Goal: Task Accomplishment & Management: Use online tool/utility

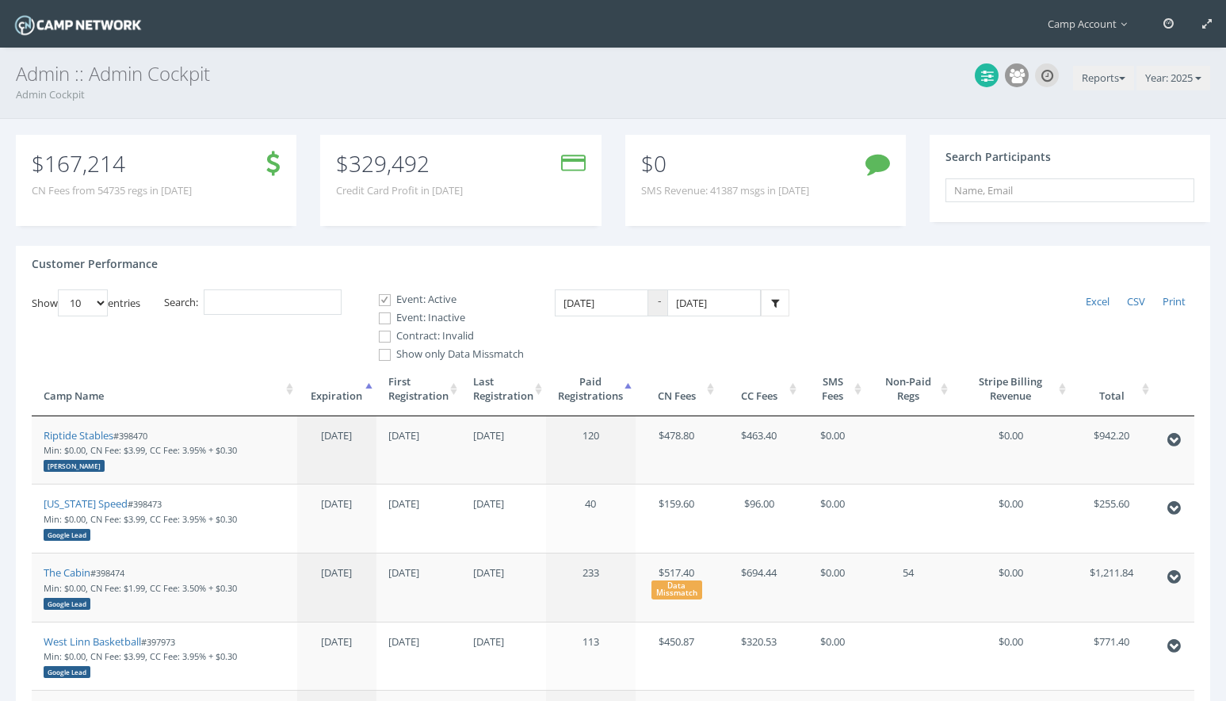
click at [436, 401] on th "First Registration" at bounding box center [418, 389] width 85 height 54
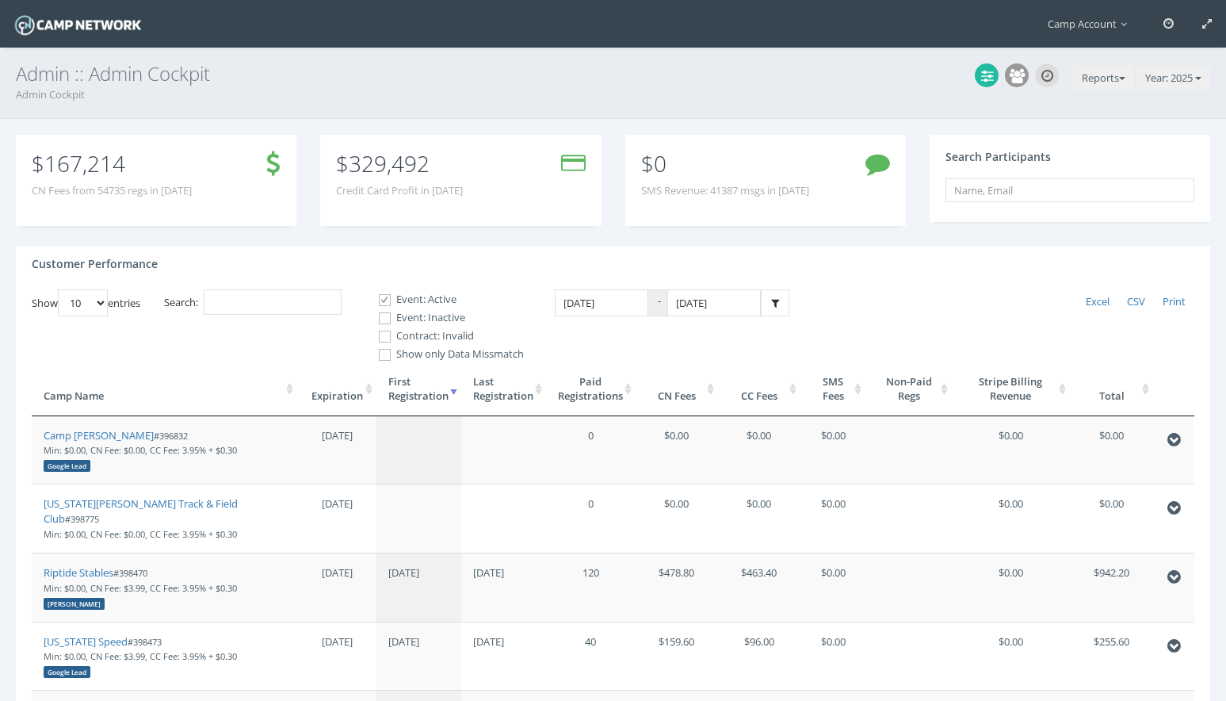
click at [436, 401] on th "First Registration" at bounding box center [418, 389] width 85 height 54
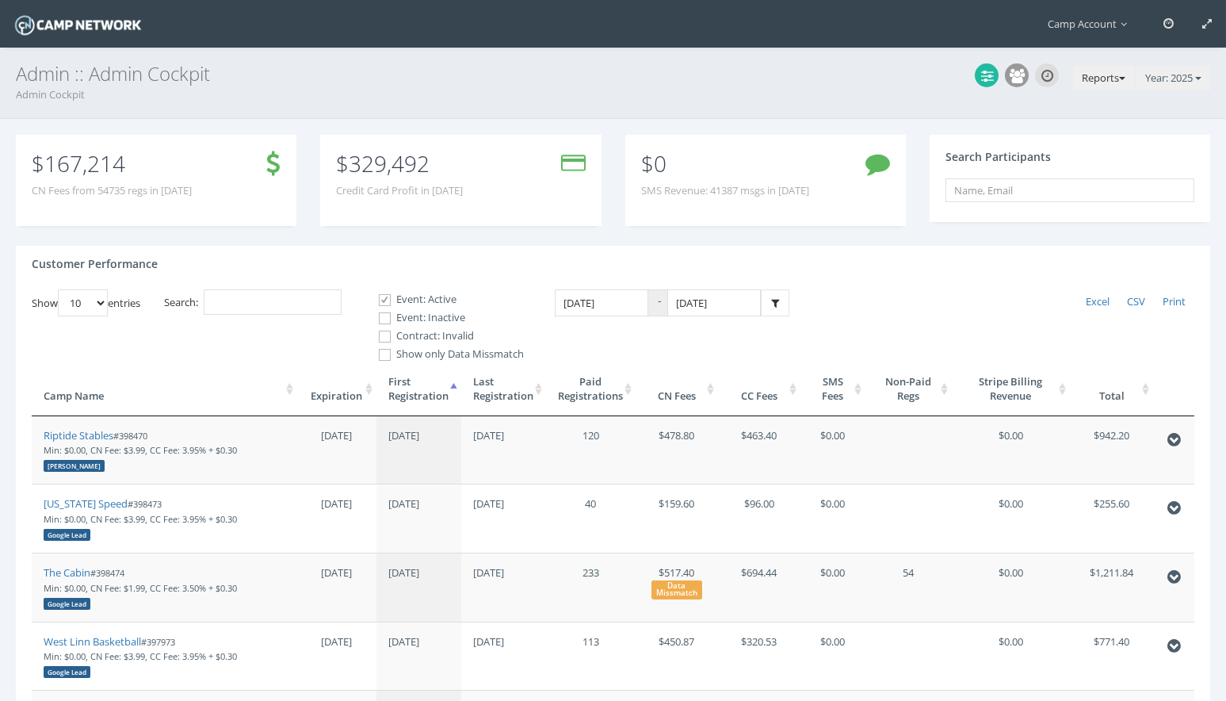
click at [1121, 74] on button "Reports" at bounding box center [1103, 78] width 61 height 25
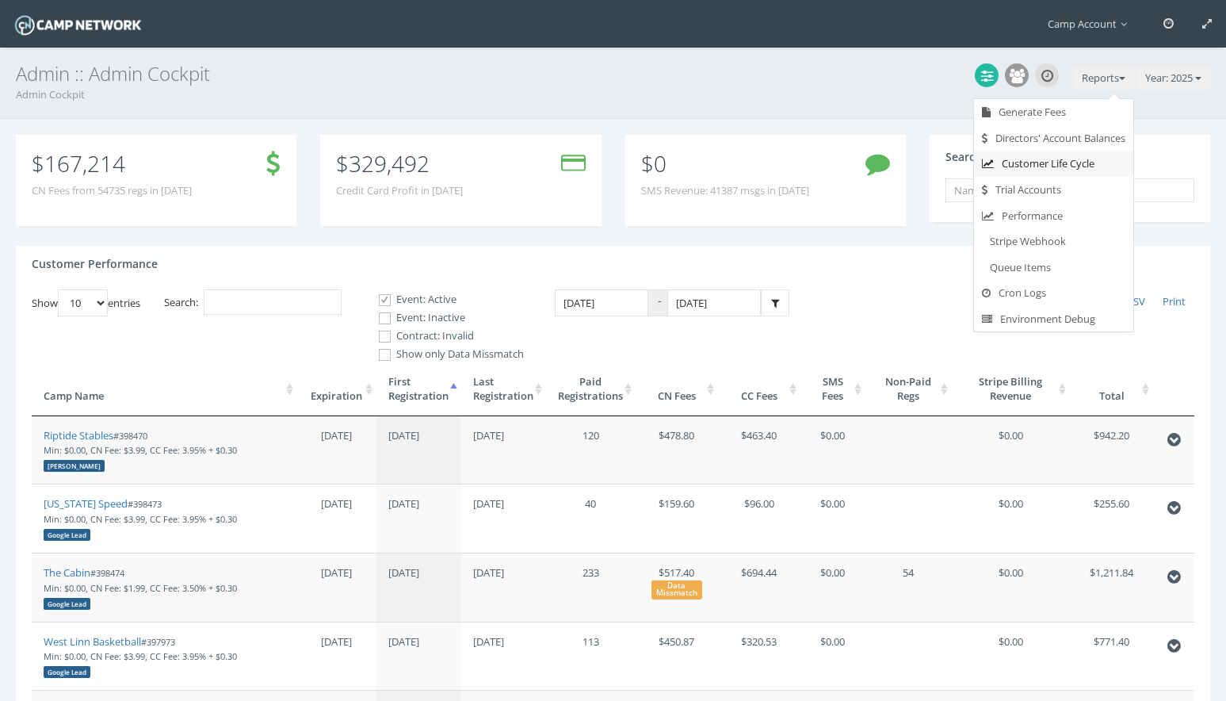
click at [1082, 164] on link "Customer Life Cycle" at bounding box center [1053, 164] width 159 height 26
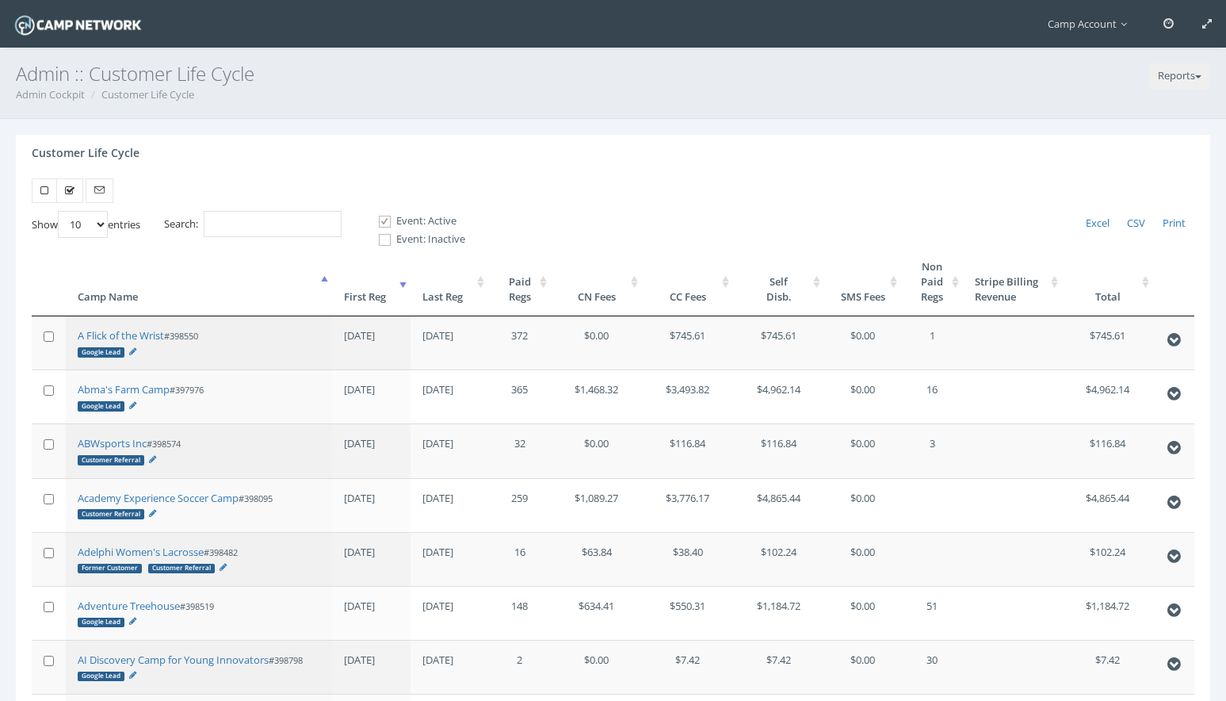
click at [384, 289] on th "First Reg" at bounding box center [371, 281] width 78 height 69
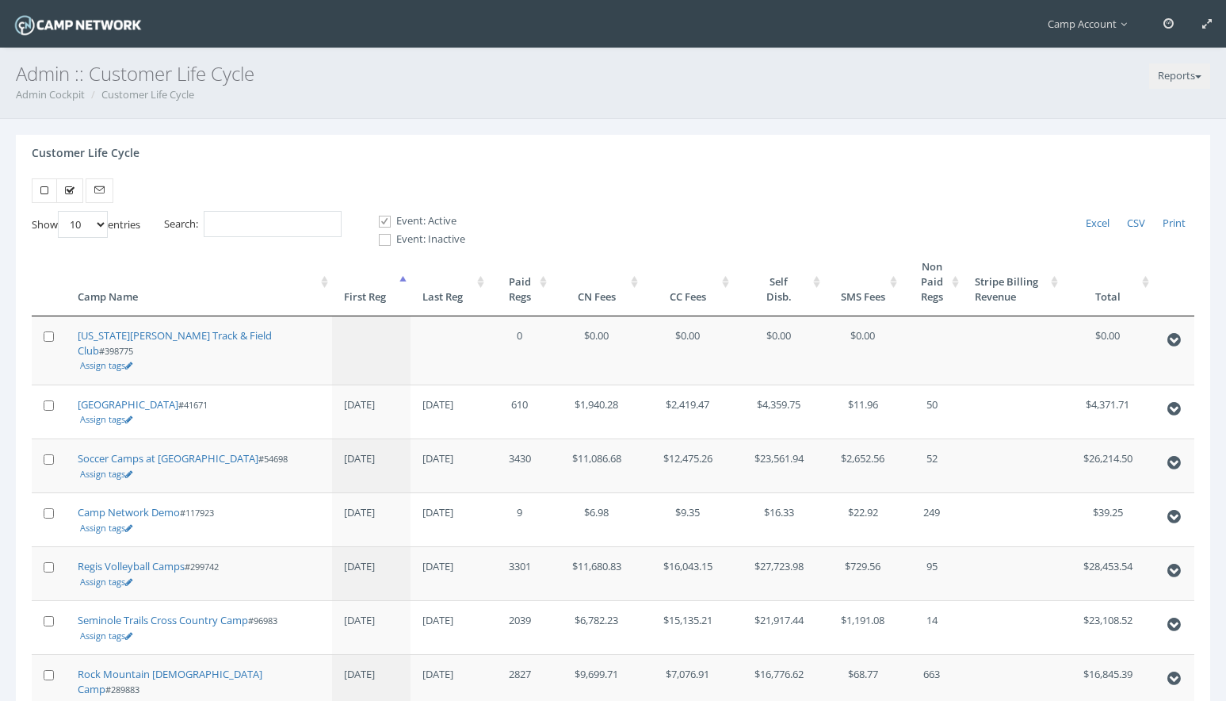
click at [384, 289] on th "First Reg" at bounding box center [371, 281] width 78 height 69
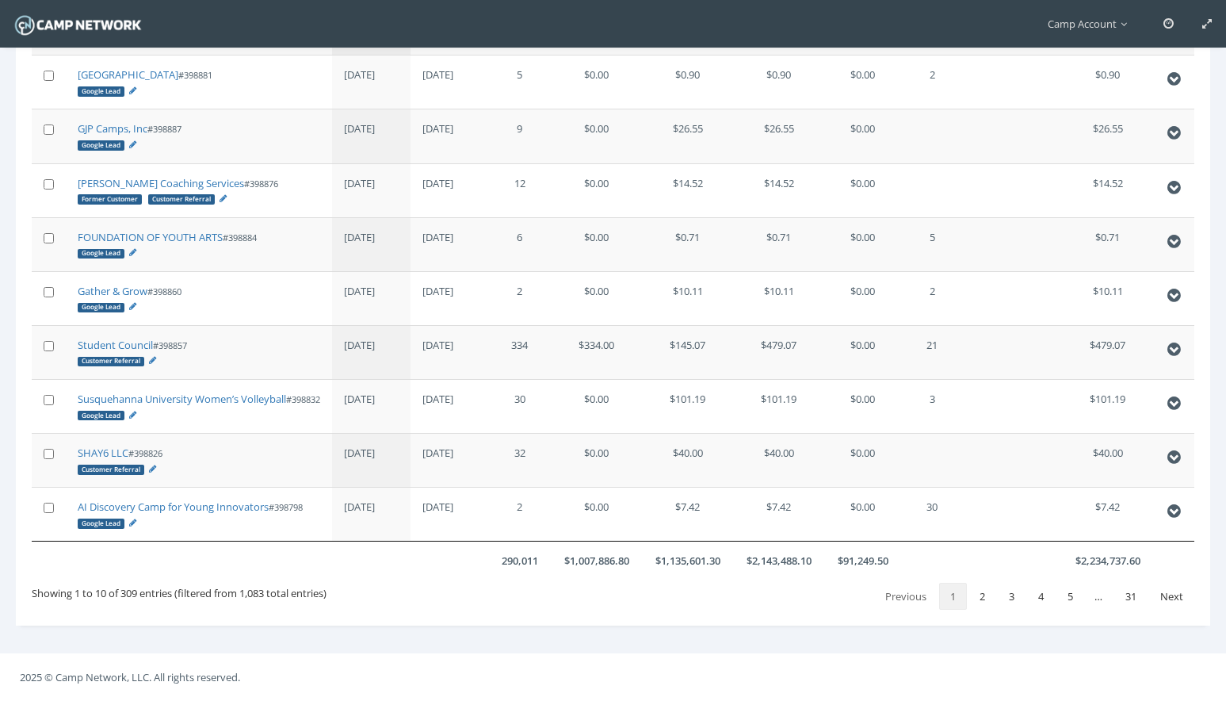
scroll to position [68, 0]
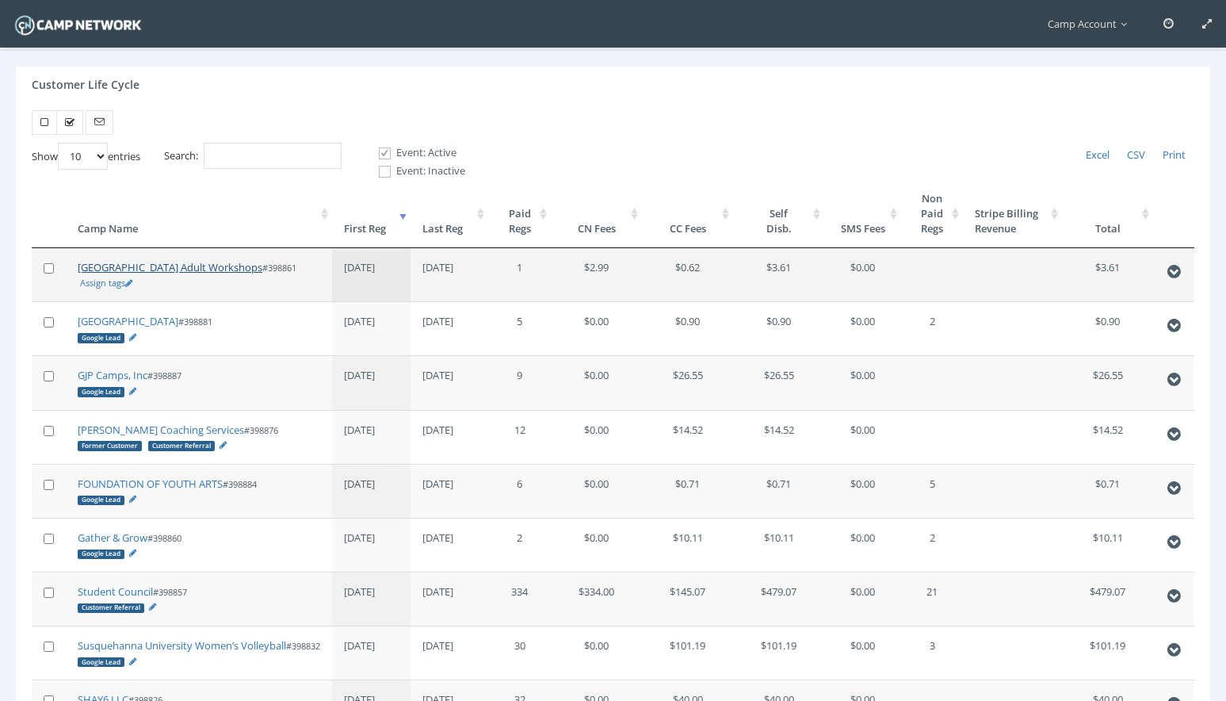
click at [230, 265] on link "[GEOGRAPHIC_DATA] Adult Workshops" at bounding box center [170, 267] width 185 height 14
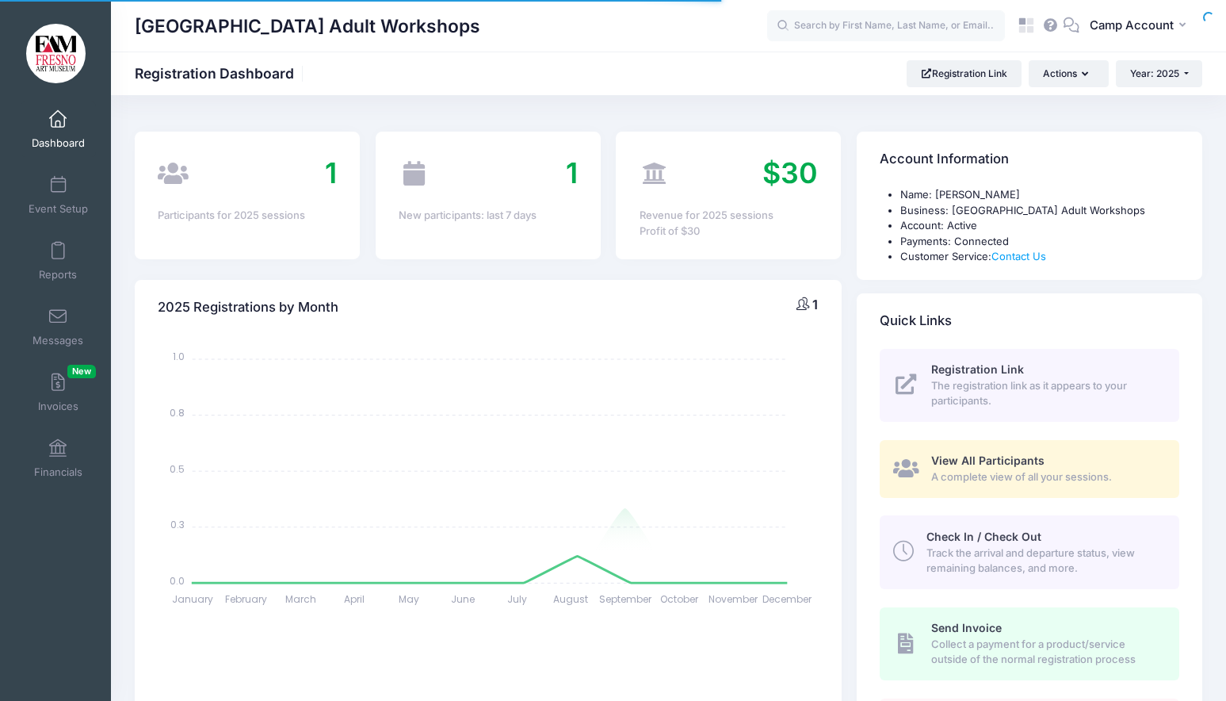
select select
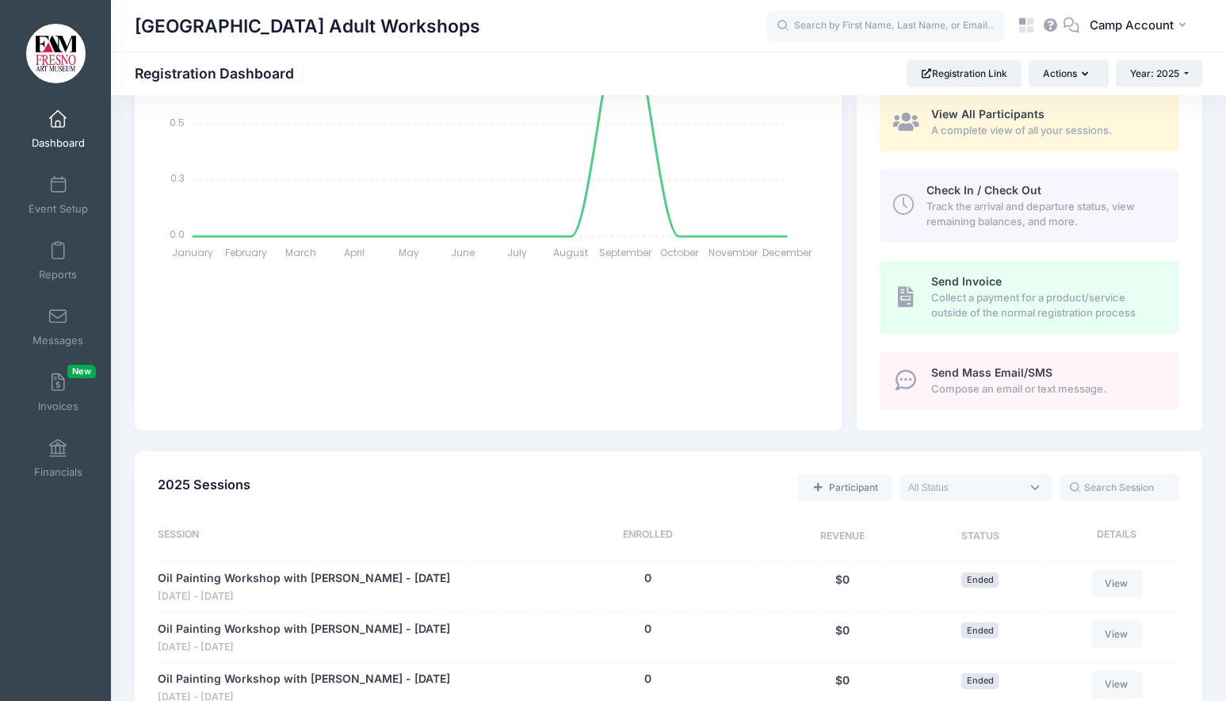
scroll to position [300, 0]
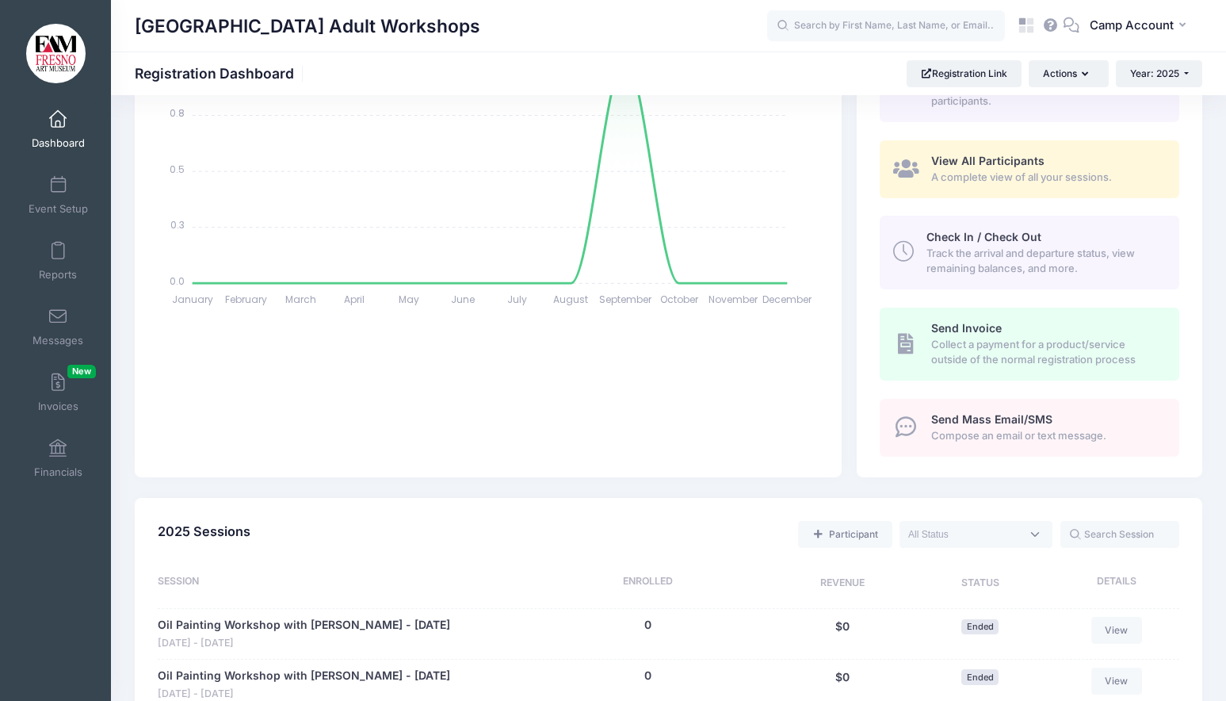
click at [961, 158] on span "View All Participants" at bounding box center [987, 160] width 113 height 13
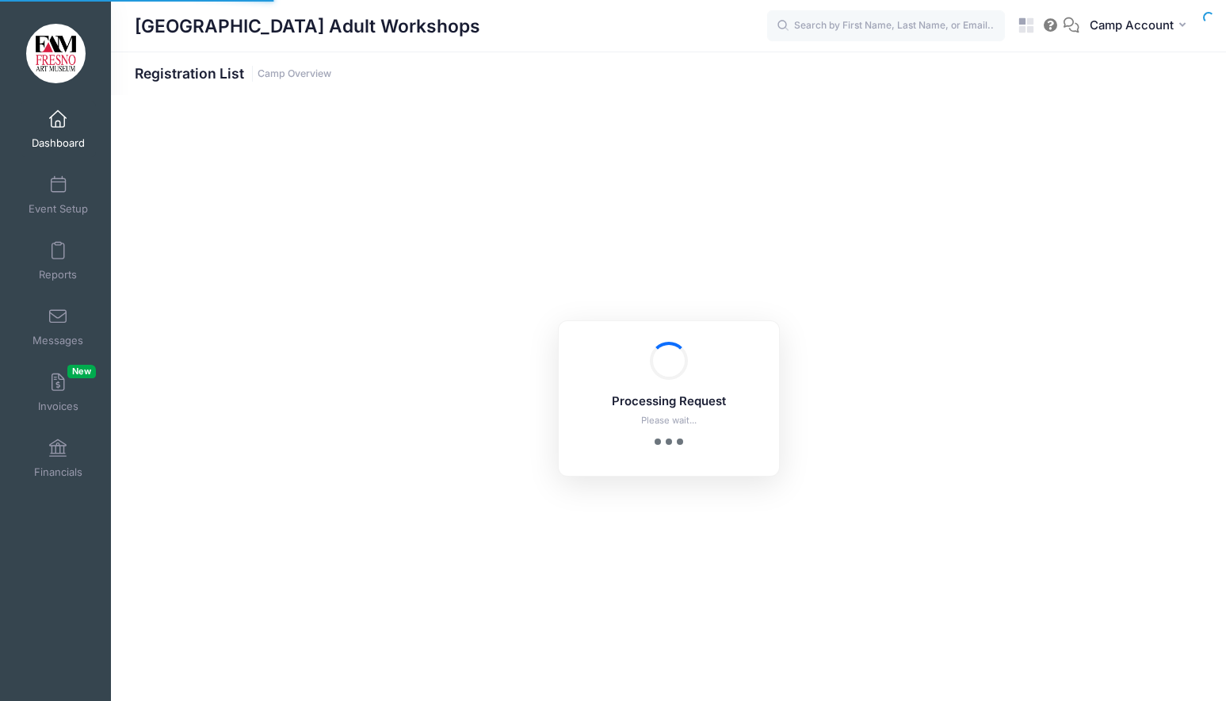
select select "10"
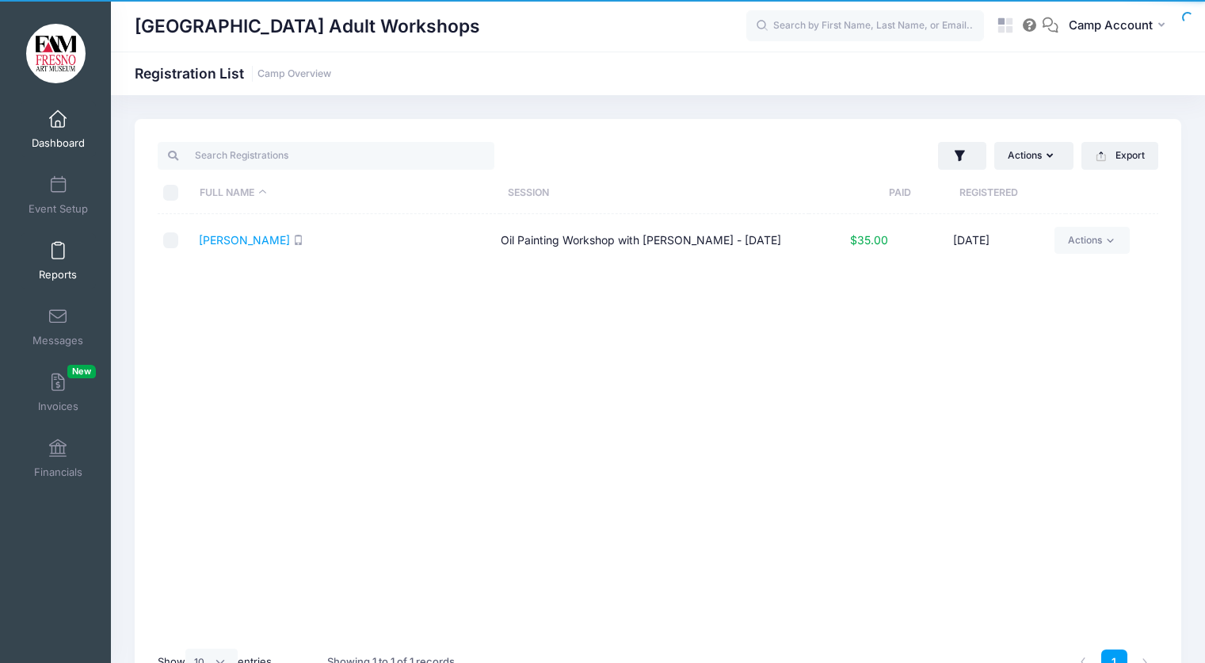
click at [67, 269] on span "Reports" at bounding box center [58, 274] width 38 height 13
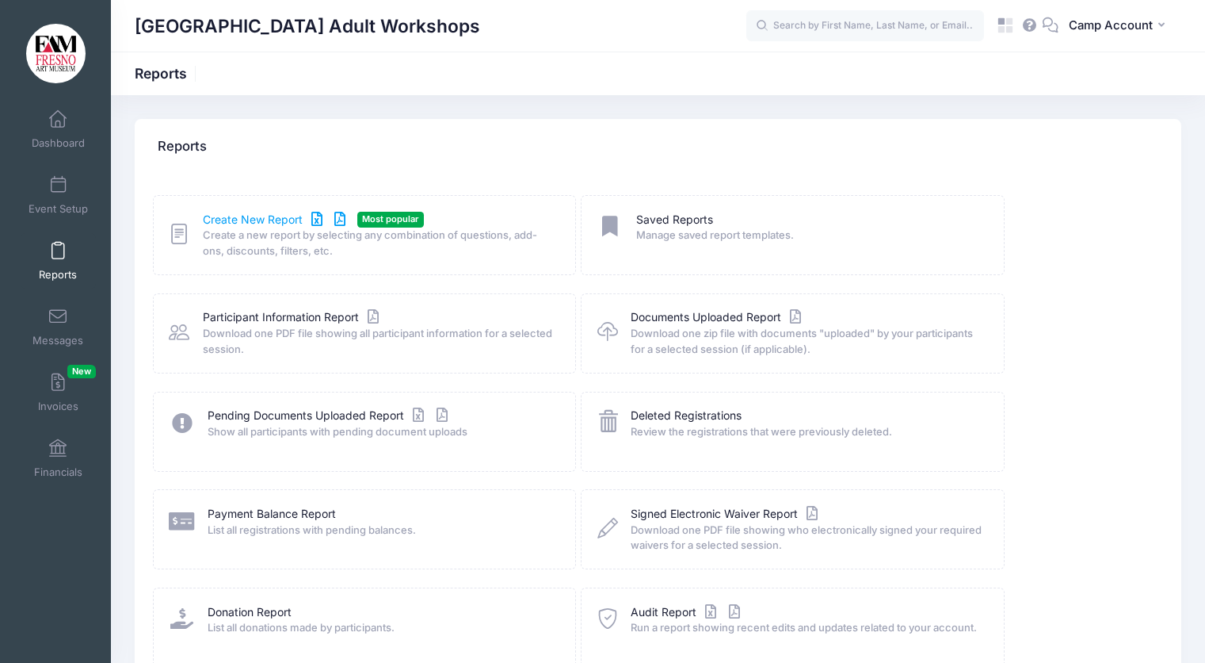
click at [264, 220] on link "Create New Report" at bounding box center [276, 220] width 147 height 17
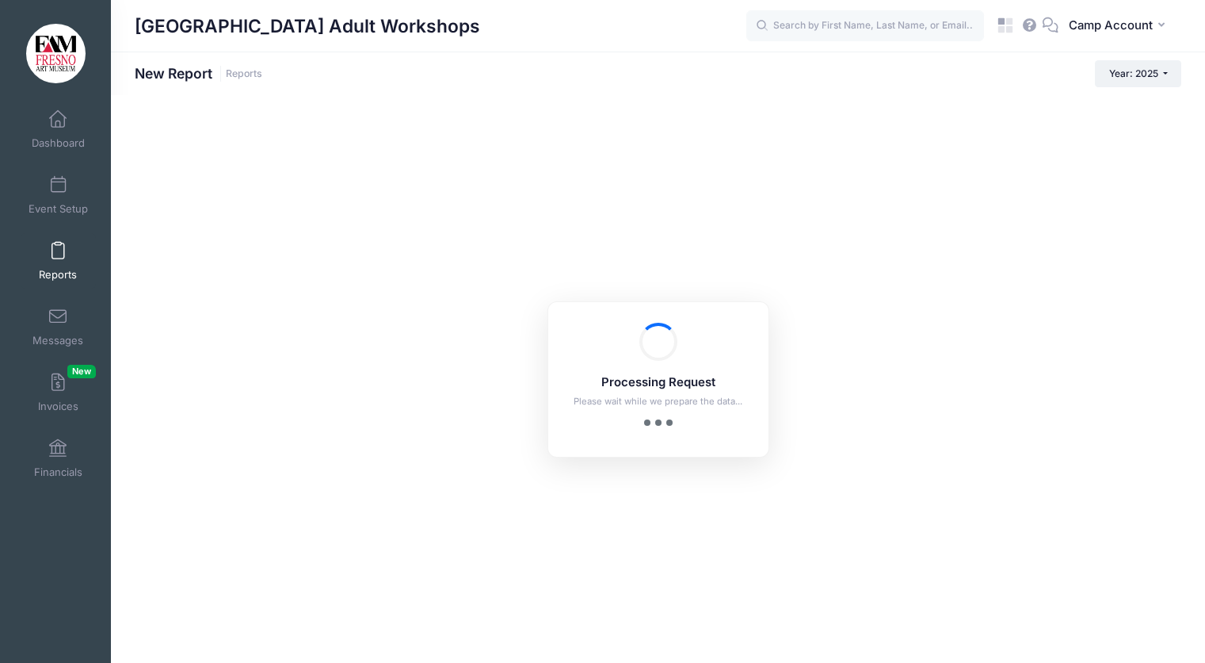
checkbox input "true"
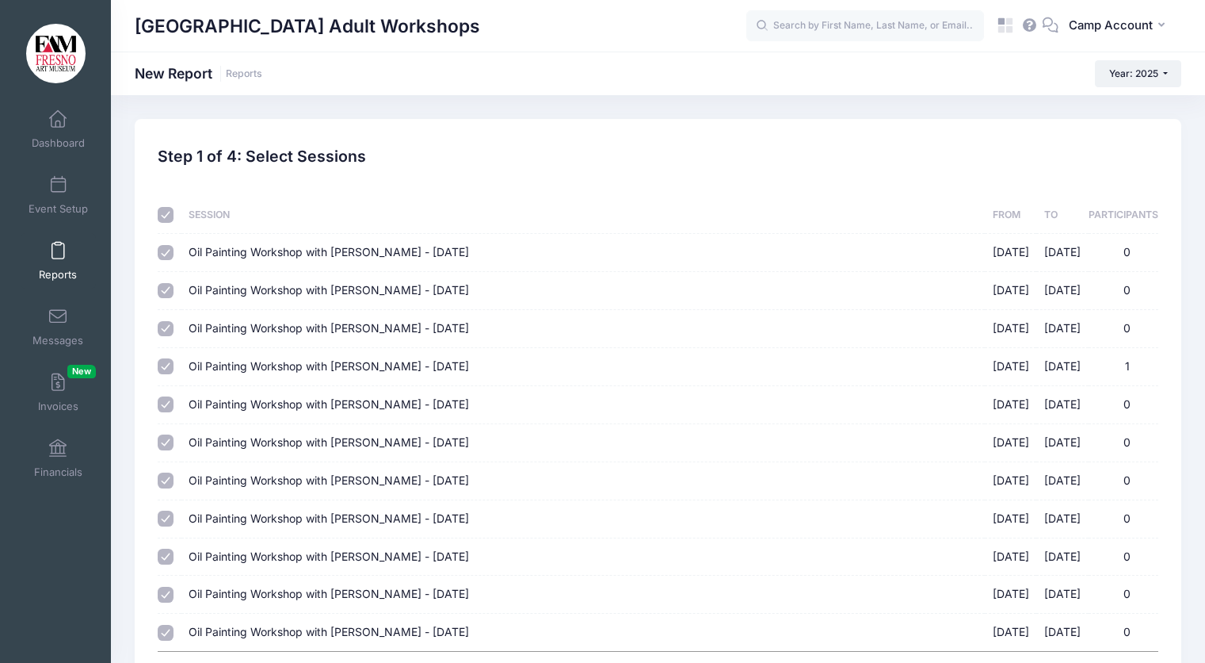
scroll to position [148, 0]
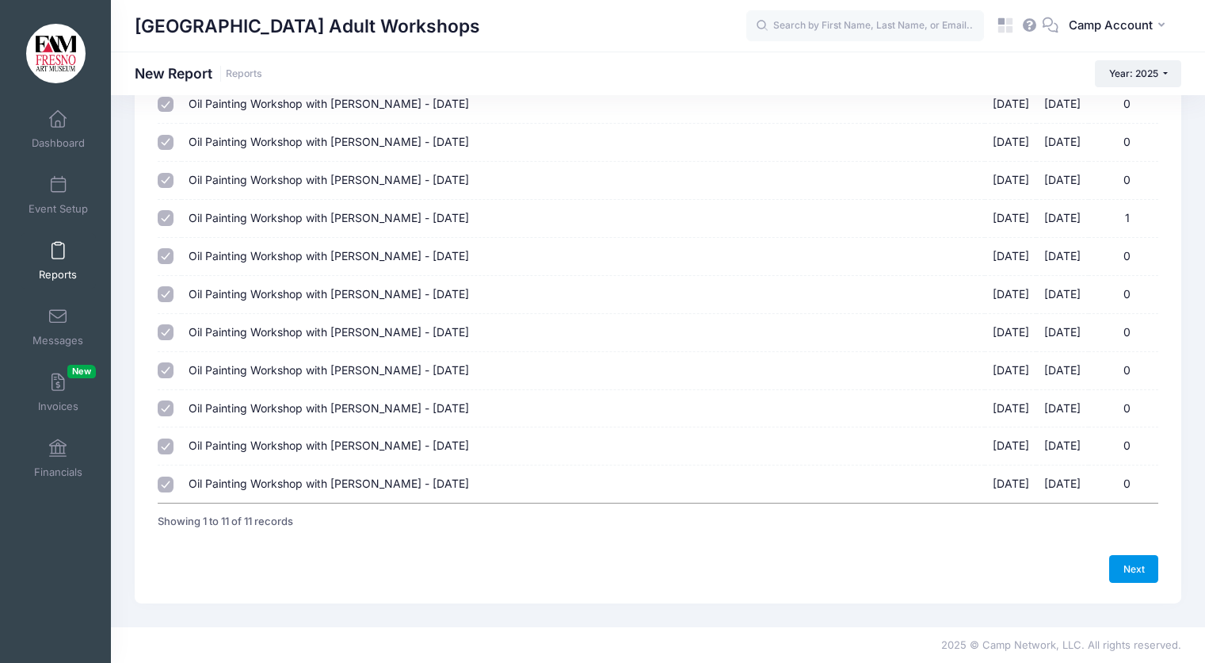
click at [1144, 575] on link "Next" at bounding box center [1133, 568] width 49 height 27
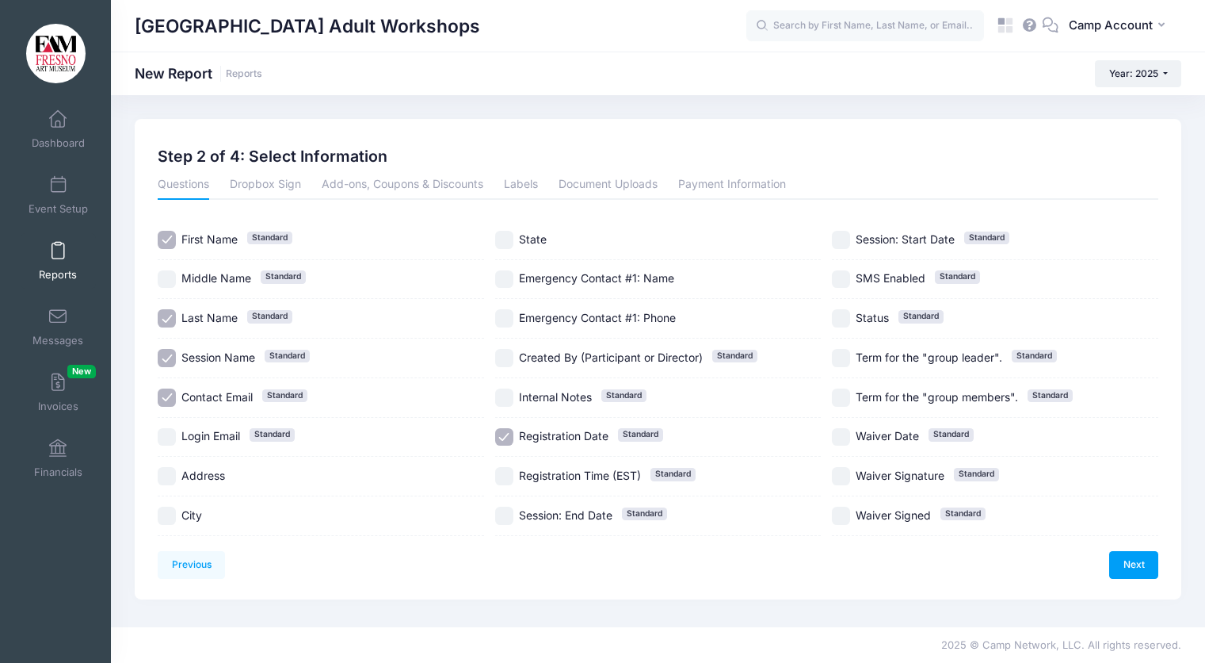
click at [231, 280] on span "Middle Name" at bounding box center [216, 277] width 70 height 13
checkbox input "true"
click at [211, 437] on span "Login Email" at bounding box center [210, 435] width 59 height 13
checkbox input "true"
click at [212, 481] on span "Address" at bounding box center [203, 474] width 44 height 13
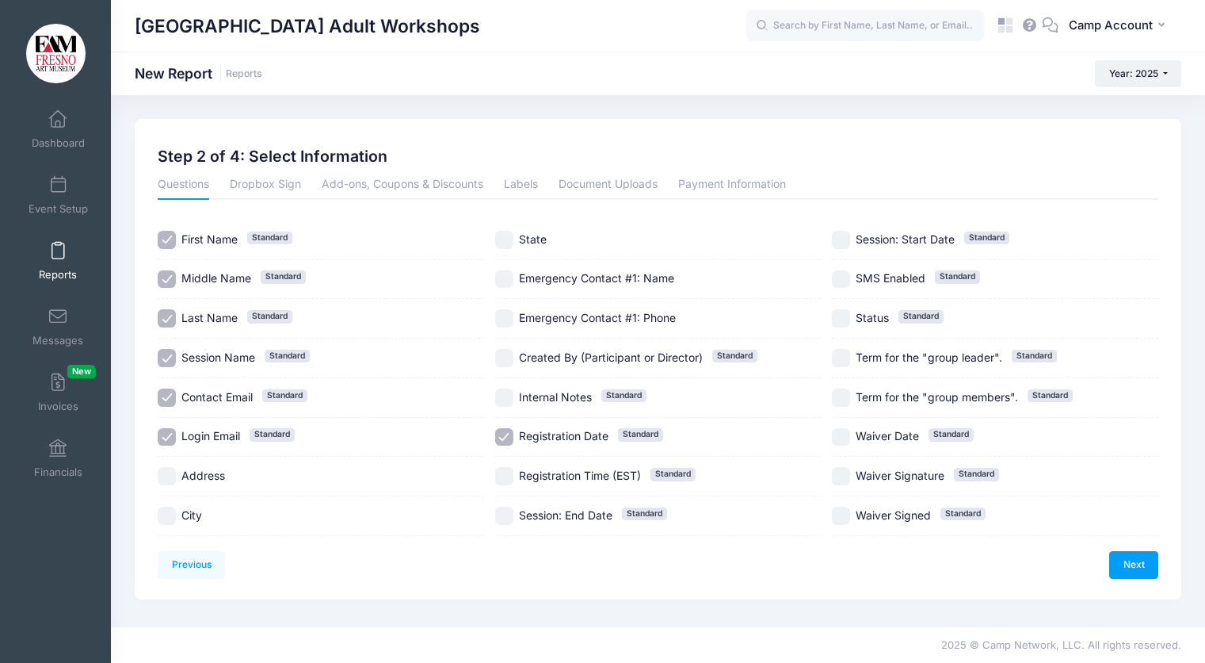
checkbox input "true"
click at [196, 526] on div "City" at bounding box center [321, 516] width 327 height 40
checkbox input "true"
click at [516, 238] on label "State" at bounding box center [658, 240] width 327 height 18
checkbox input "true"
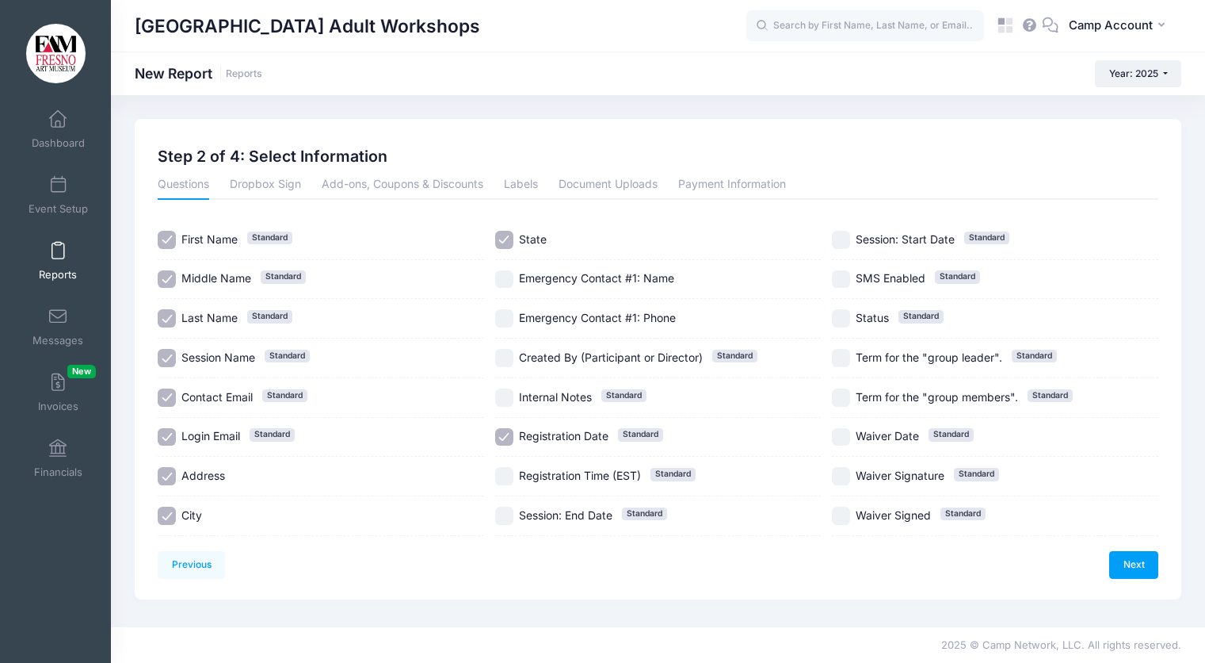
click at [523, 285] on span "Emergency Contact #1: Name" at bounding box center [596, 278] width 155 height 17
checkbox input "true"
click at [528, 321] on span "Emergency Contact #1: Phone" at bounding box center [597, 317] width 157 height 13
checkbox input "true"
click at [563, 369] on div "Created By (Participant or Director) Standard" at bounding box center [658, 358] width 327 height 40
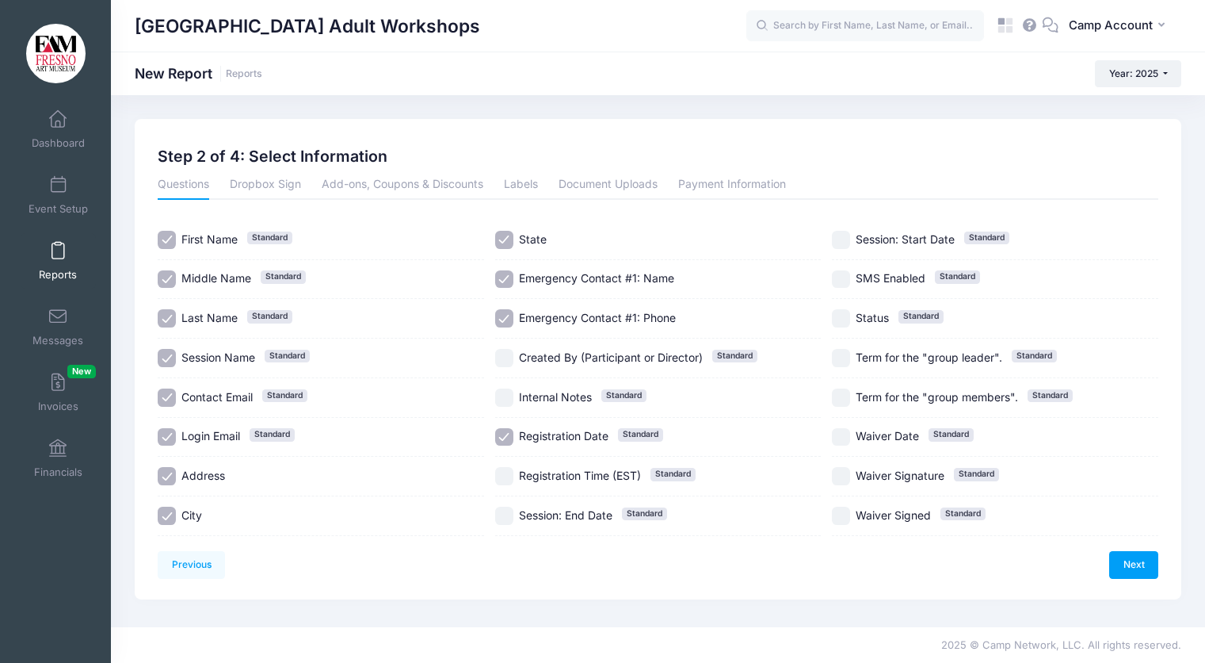
checkbox input "true"
click at [570, 395] on span "Internal Notes" at bounding box center [555, 396] width 73 height 13
checkbox input "true"
click at [1124, 550] on div "Previous Next Step 2 of 4: Select Information 1 Select Sessions 2 Select Inform…" at bounding box center [658, 358] width 1001 height 439
click at [1136, 567] on link "Next" at bounding box center [1133, 564] width 49 height 27
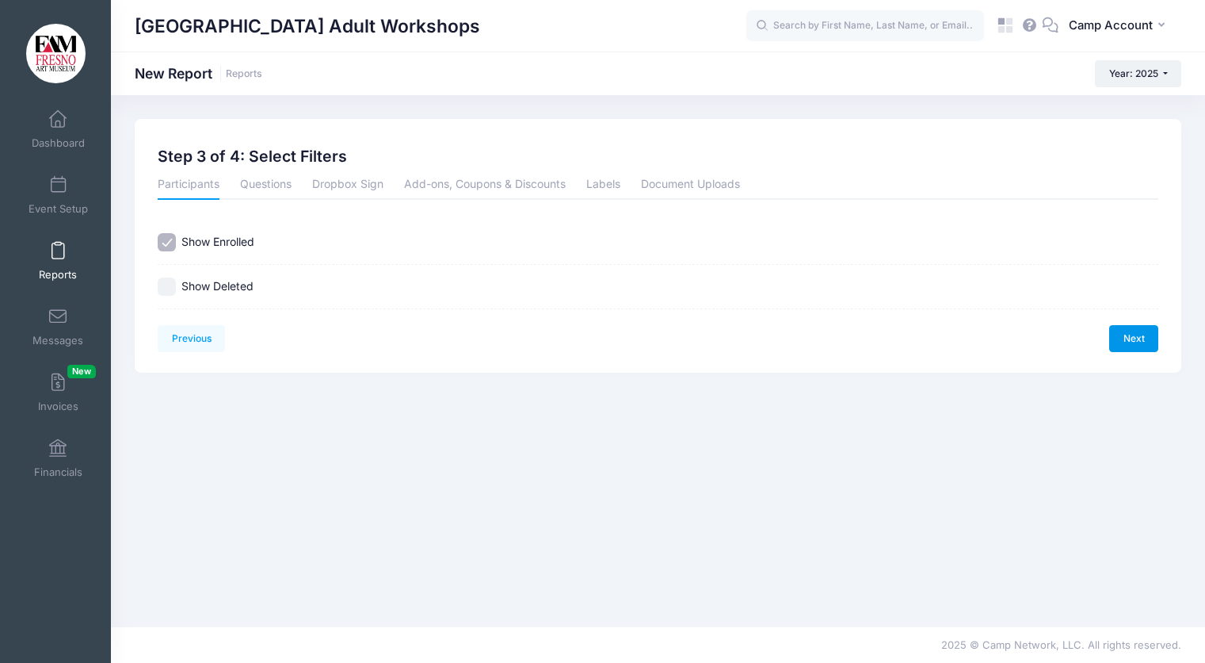
click at [1139, 343] on link "Next" at bounding box center [1133, 338] width 49 height 27
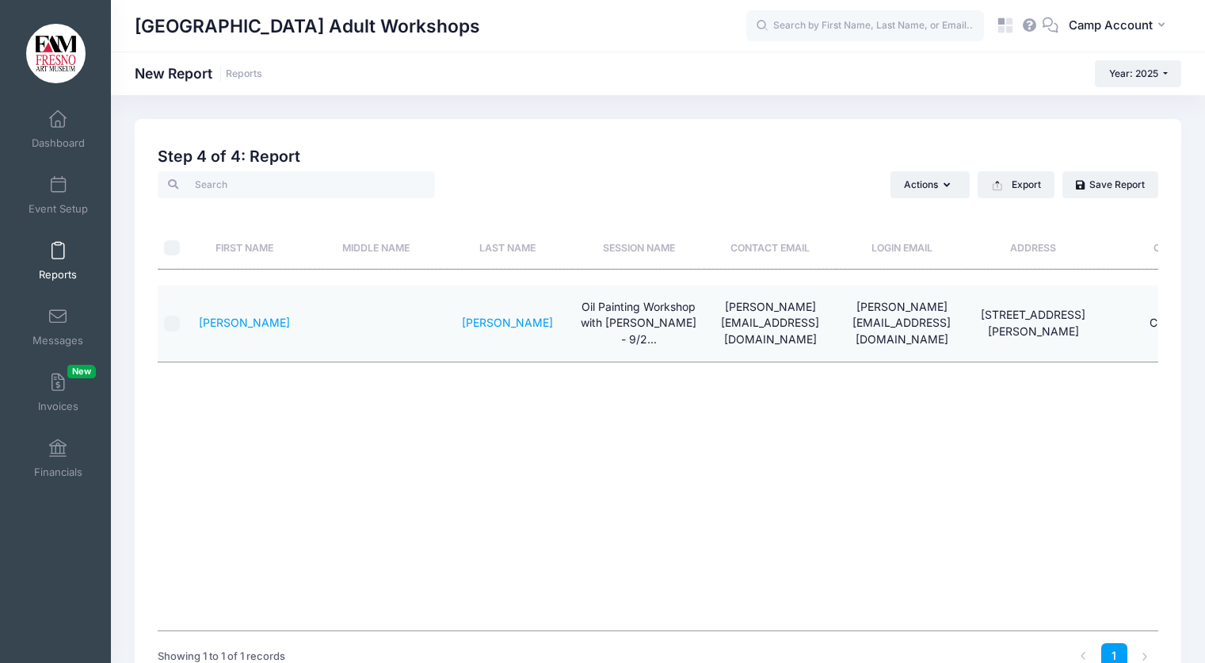
click at [869, 516] on div "First Name Middle Name Last Name Session Name Contact Email Login Email Address…" at bounding box center [658, 458] width 1001 height 346
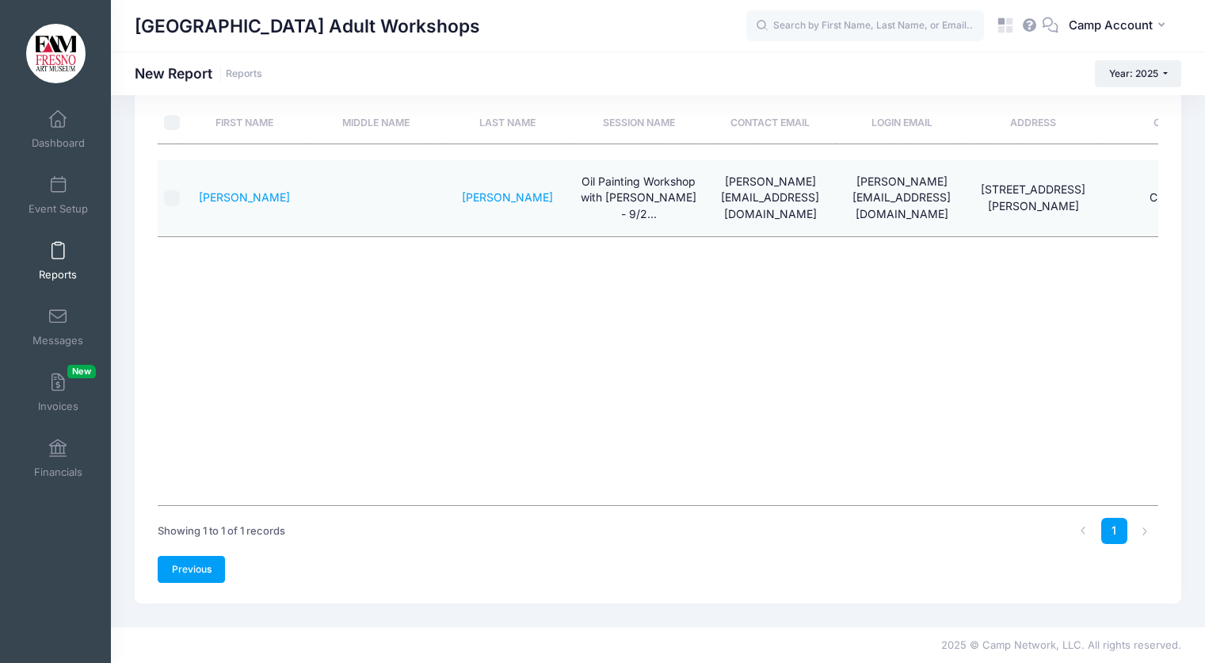
click at [208, 559] on link "Previous" at bounding box center [191, 569] width 67 height 27
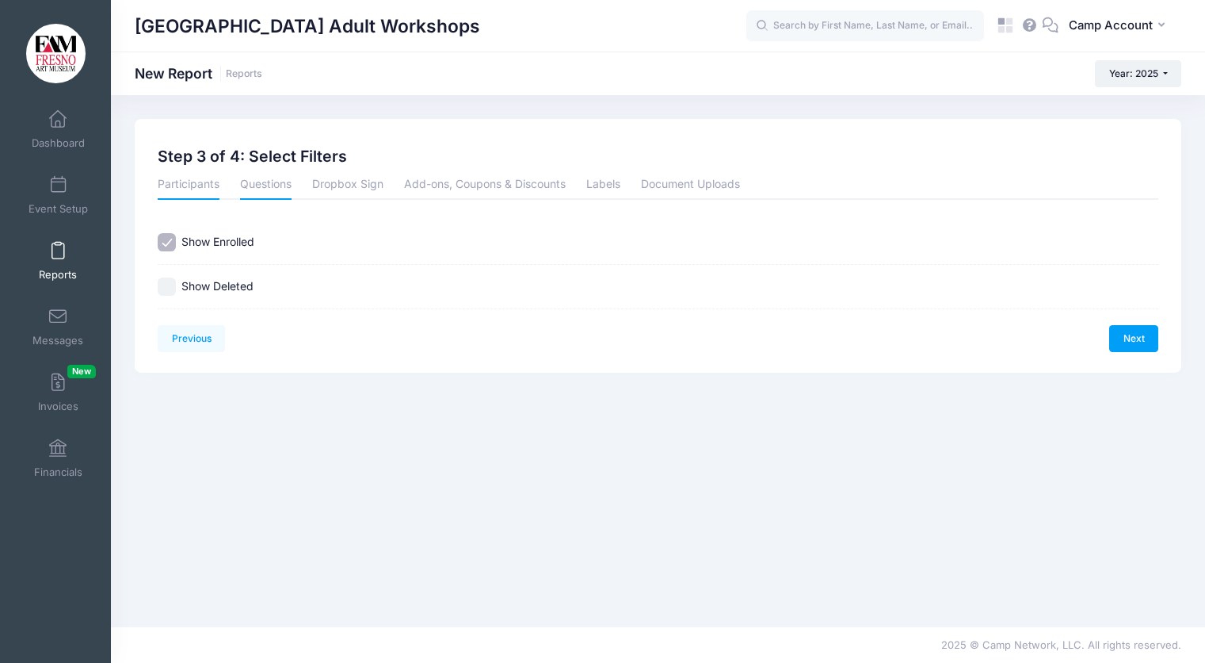
click at [287, 184] on link "Questions" at bounding box center [266, 185] width 52 height 29
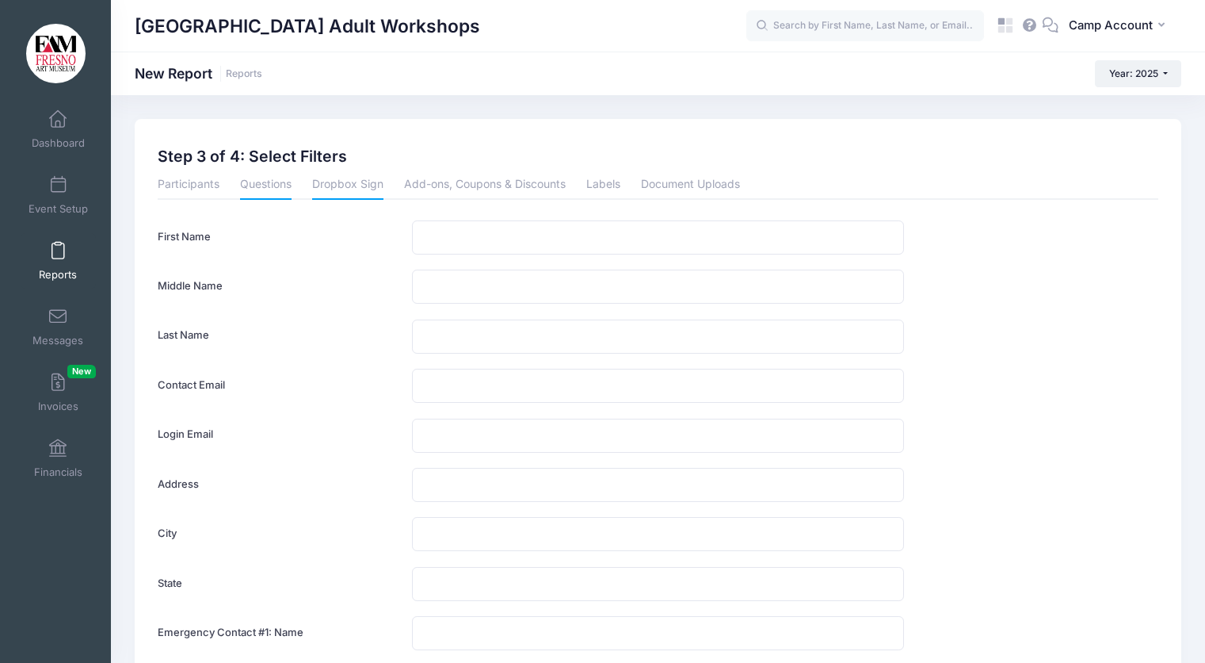
click at [370, 185] on link "Dropbox Sign" at bounding box center [347, 185] width 71 height 29
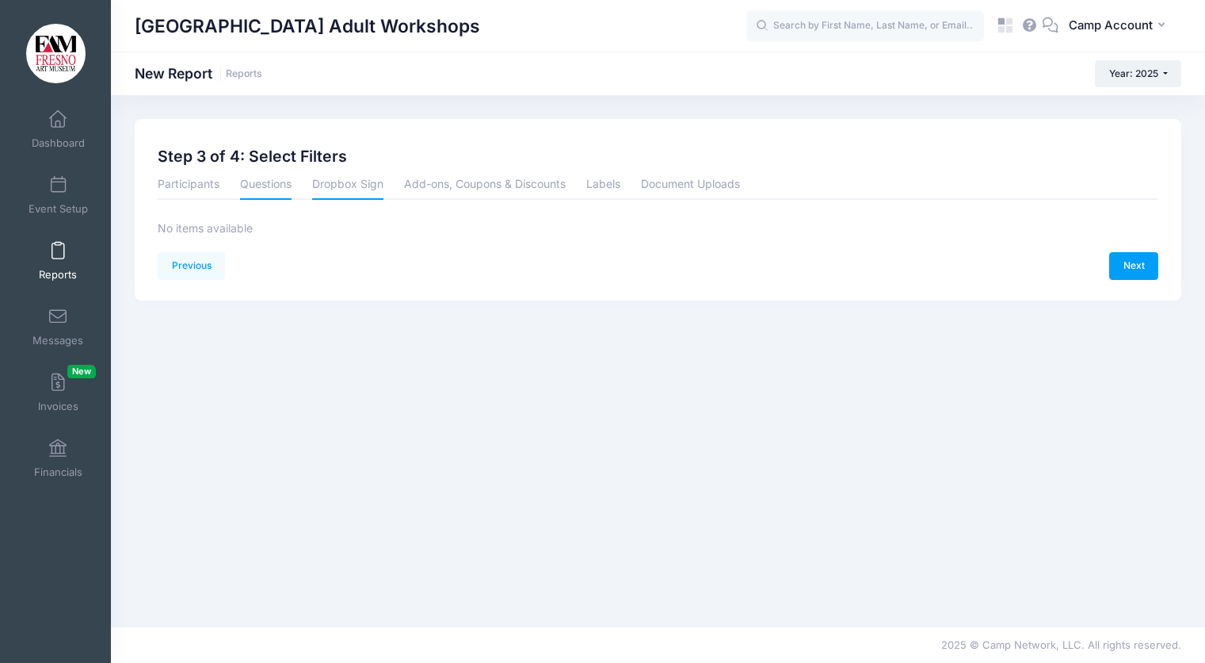
click at [249, 184] on link "Questions" at bounding box center [266, 185] width 52 height 29
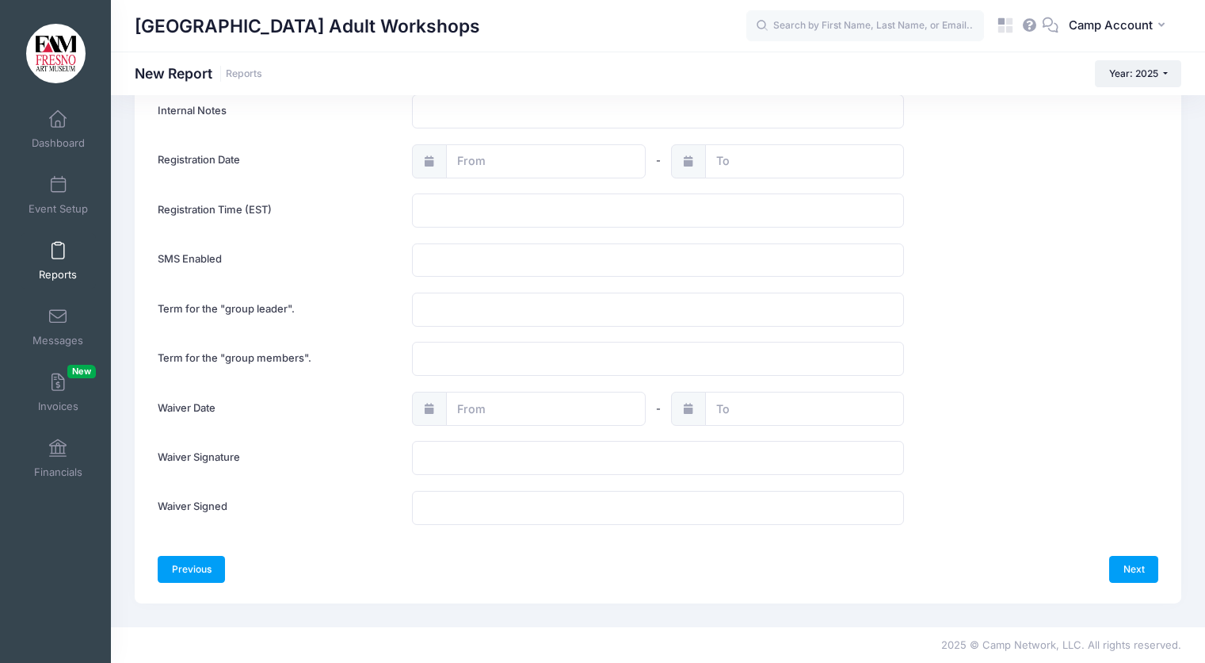
click at [197, 568] on link "Previous" at bounding box center [191, 569] width 67 height 27
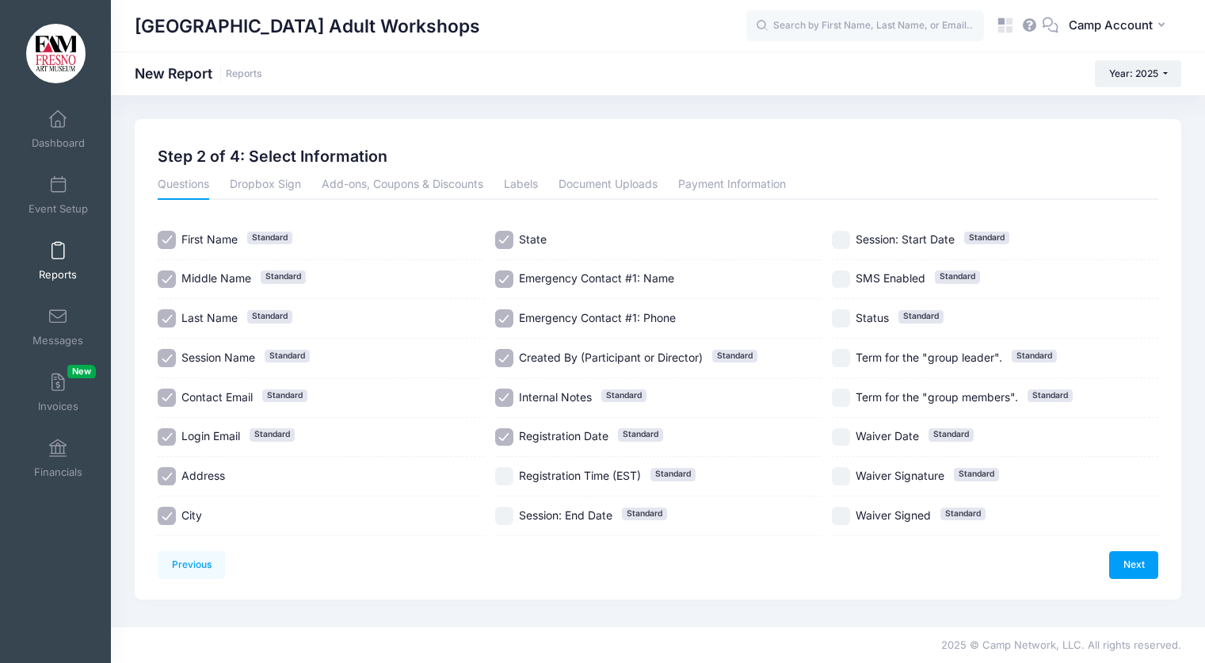
click at [191, 281] on span "Middle Name" at bounding box center [216, 277] width 70 height 13
checkbox input "false"
click at [191, 438] on span "Login Email" at bounding box center [210, 435] width 59 height 13
checkbox input "false"
click at [191, 472] on span "Address" at bounding box center [203, 474] width 44 height 13
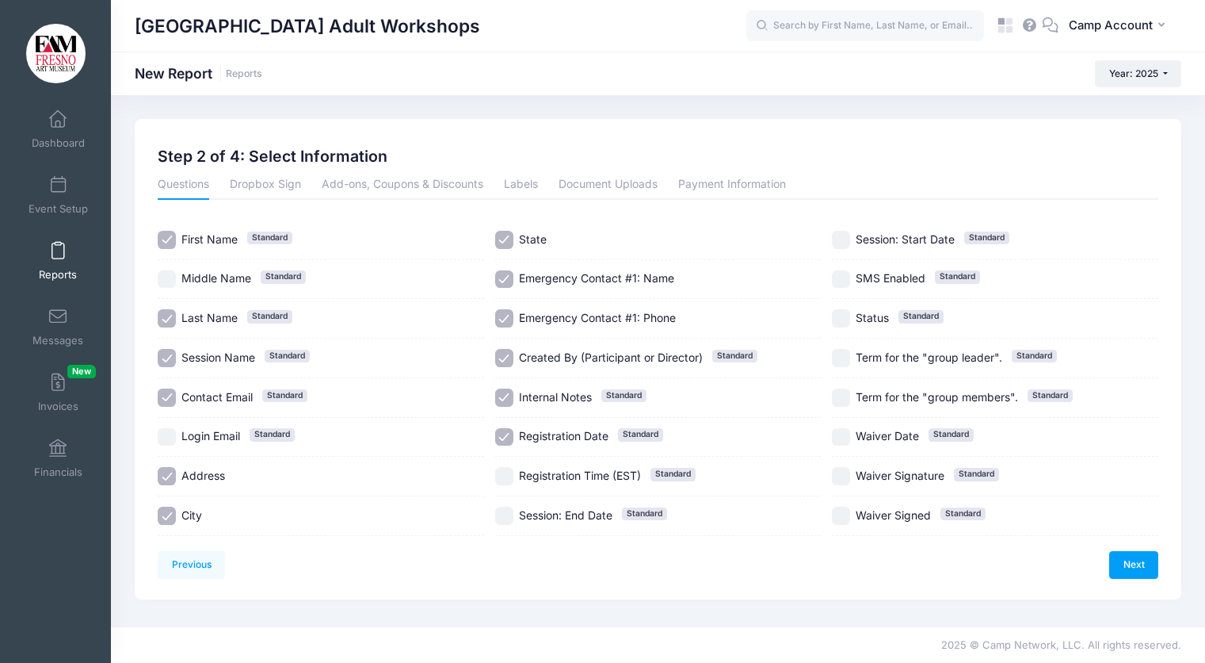
checkbox input "false"
click at [191, 518] on span "City" at bounding box center [191, 514] width 21 height 13
checkbox input "false"
click at [549, 292] on div "Emergency Contact #1: Name" at bounding box center [658, 280] width 327 height 40
checkbox input "false"
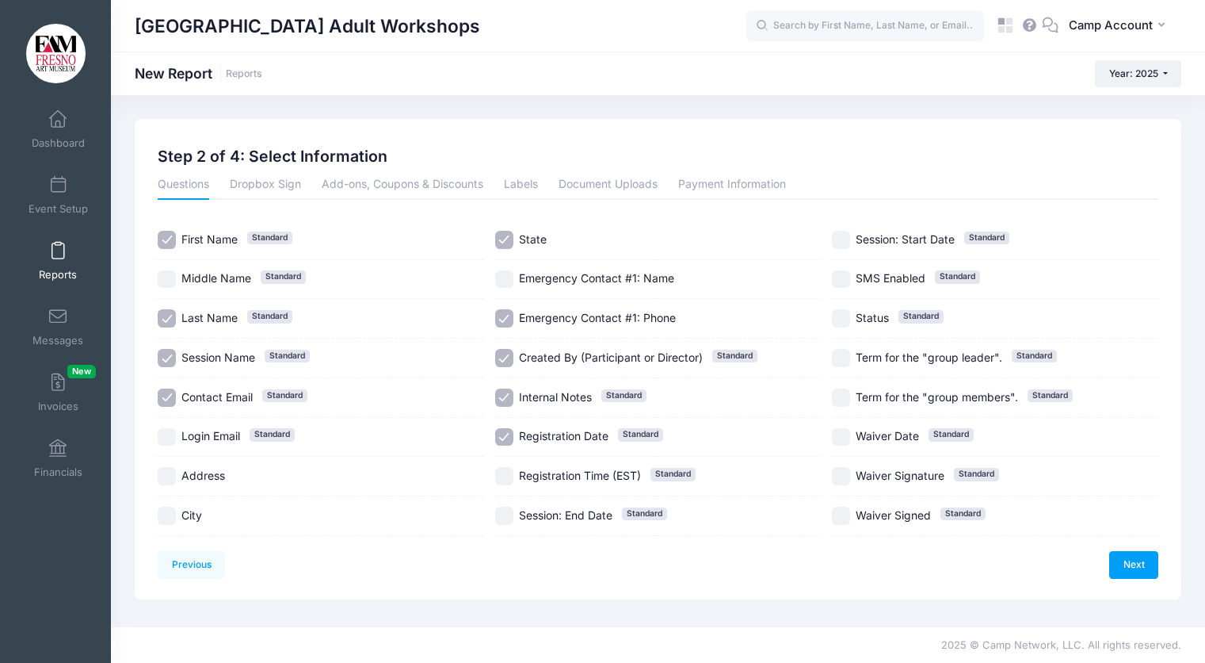
click at [550, 319] on span "Emergency Contact #1: Phone" at bounding box center [597, 317] width 157 height 13
checkbox input "false"
click at [550, 365] on span "Created By (Participant or Director) Standard" at bounding box center [611, 357] width 184 height 17
checkbox input "false"
click at [549, 394] on span "Internal Notes" at bounding box center [555, 396] width 73 height 13
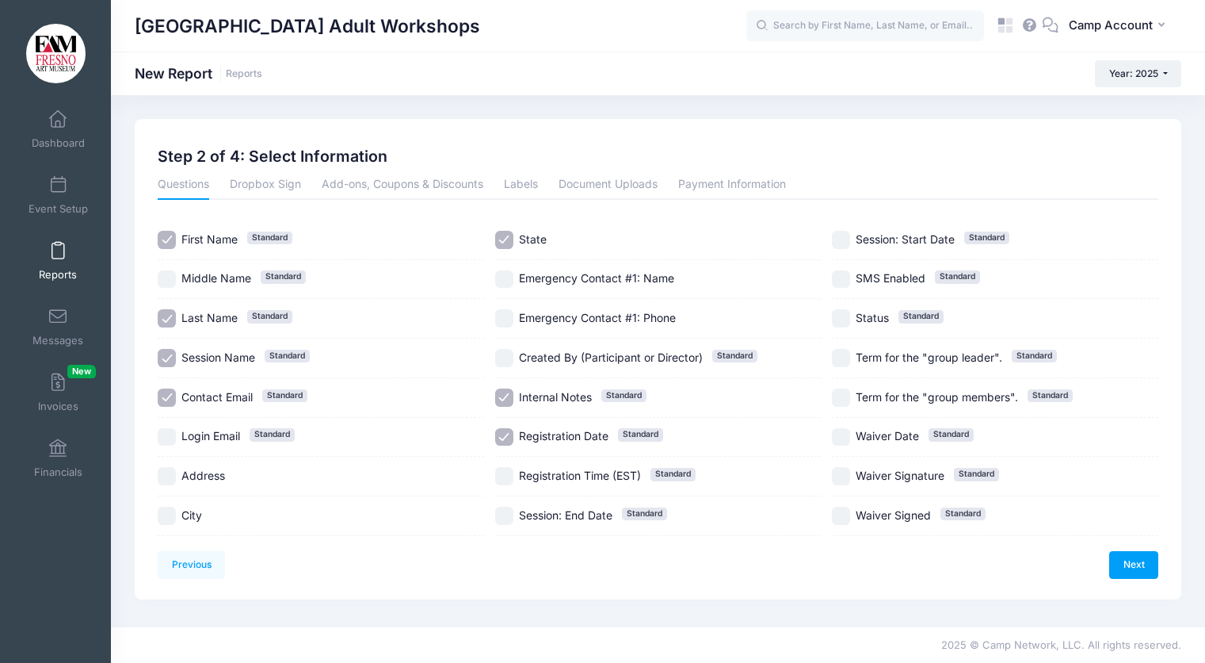
checkbox input "false"
click at [552, 433] on span "Registration Date" at bounding box center [564, 435] width 90 height 13
checkbox input "false"
click at [1127, 564] on link "Next" at bounding box center [1133, 564] width 49 height 27
